Goal: Find specific page/section

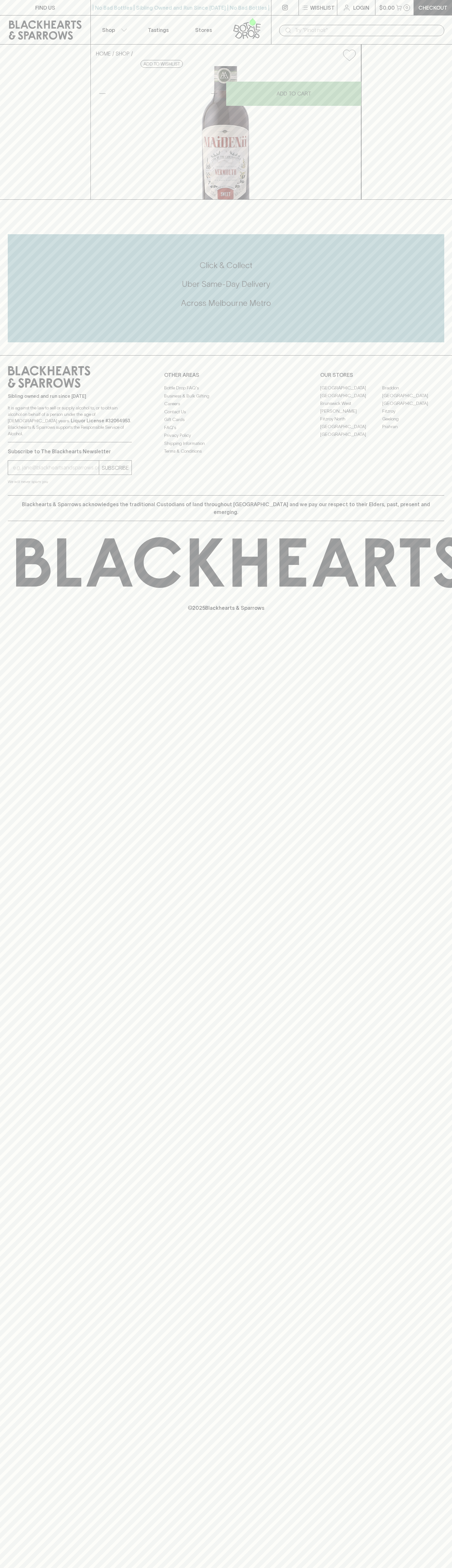
click at [351, 392] on link "[GEOGRAPHIC_DATA]" at bounding box center [351, 388] width 62 height 8
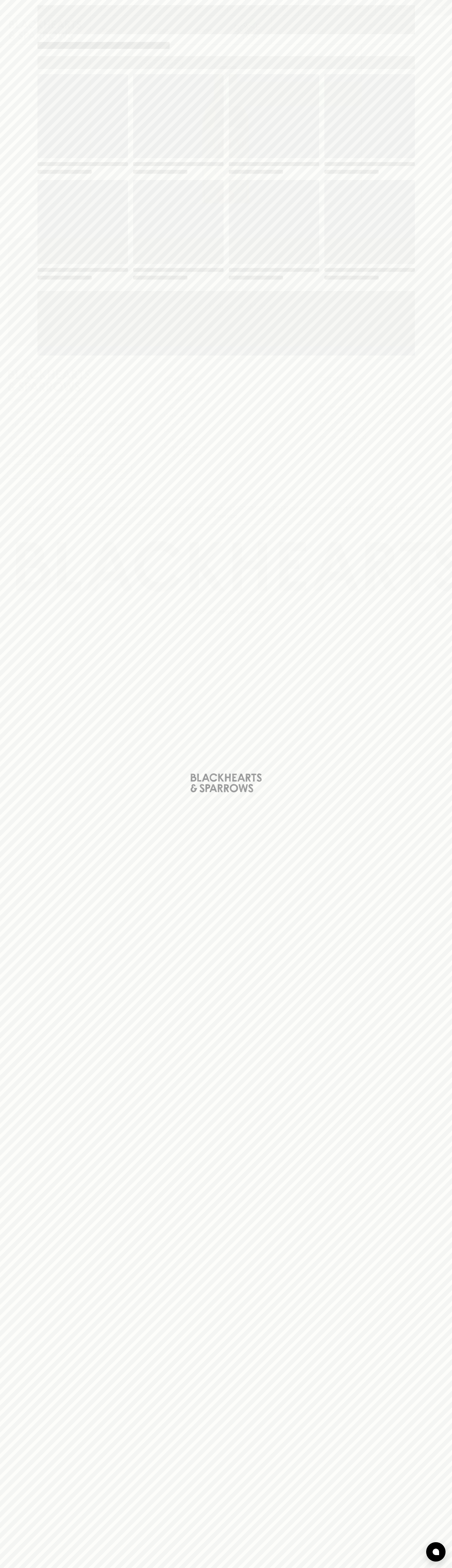
click at [307, 216] on span "Loading" at bounding box center [273, 222] width 90 height 84
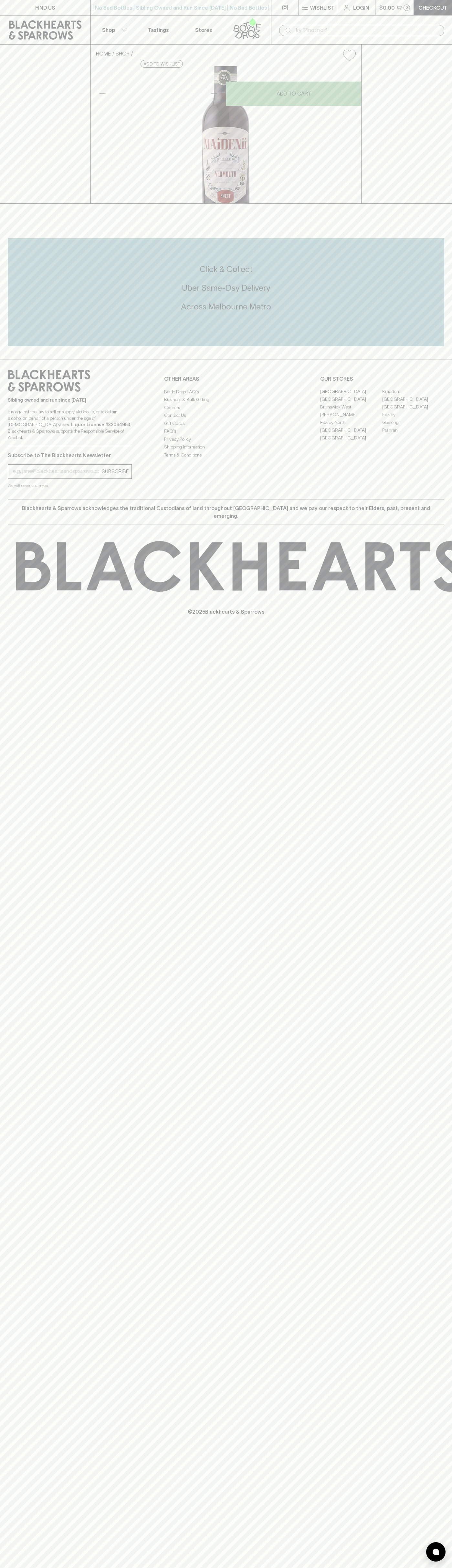
click at [29, 17] on link at bounding box center [45, 29] width 90 height 29
click at [426, 856] on html "FIND US | No Bad Bottles | Sibling Owned and Run Since [DATE] | No Bad Bottles …" at bounding box center [226, 784] width 452 height 1568
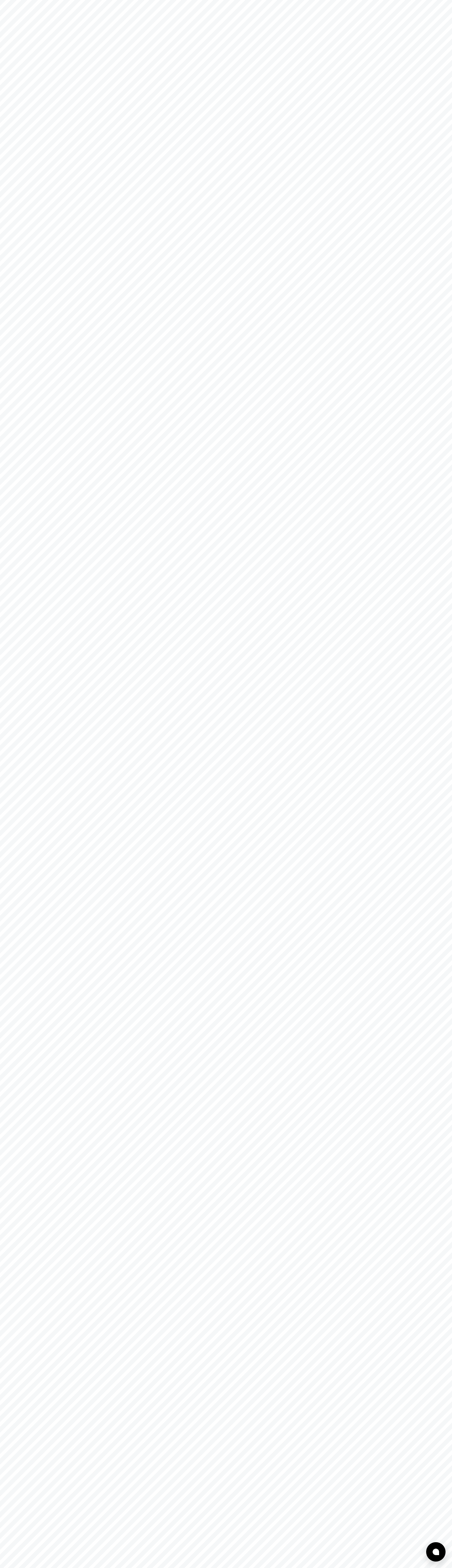
click at [52, 0] on html at bounding box center [226, 0] width 452 height 0
click at [26, 0] on html at bounding box center [226, 0] width 452 height 0
